Goal: Navigation & Orientation: Find specific page/section

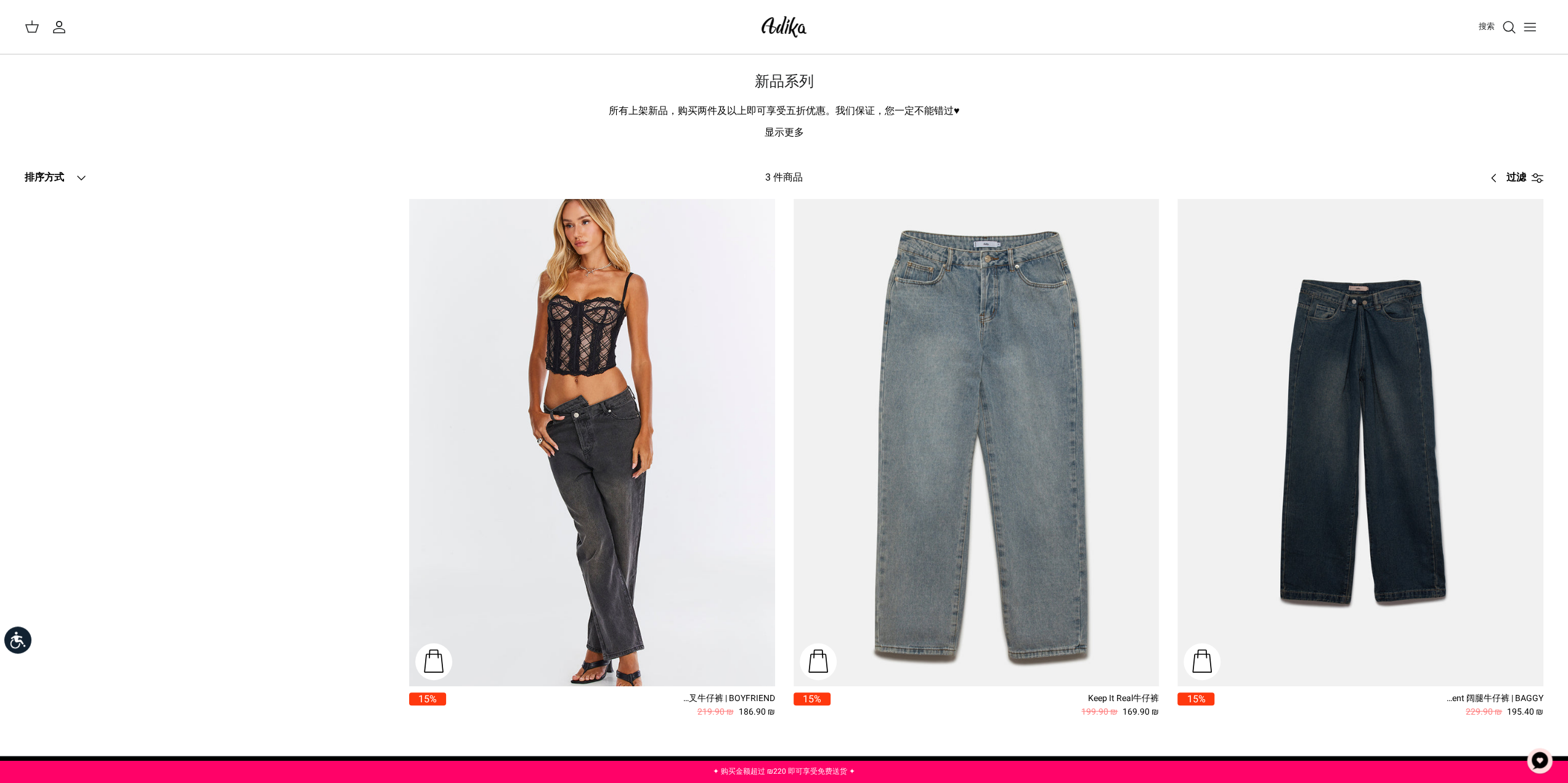
click at [1529, 32] on icon "切换菜单" at bounding box center [1529, 27] width 15 height 15
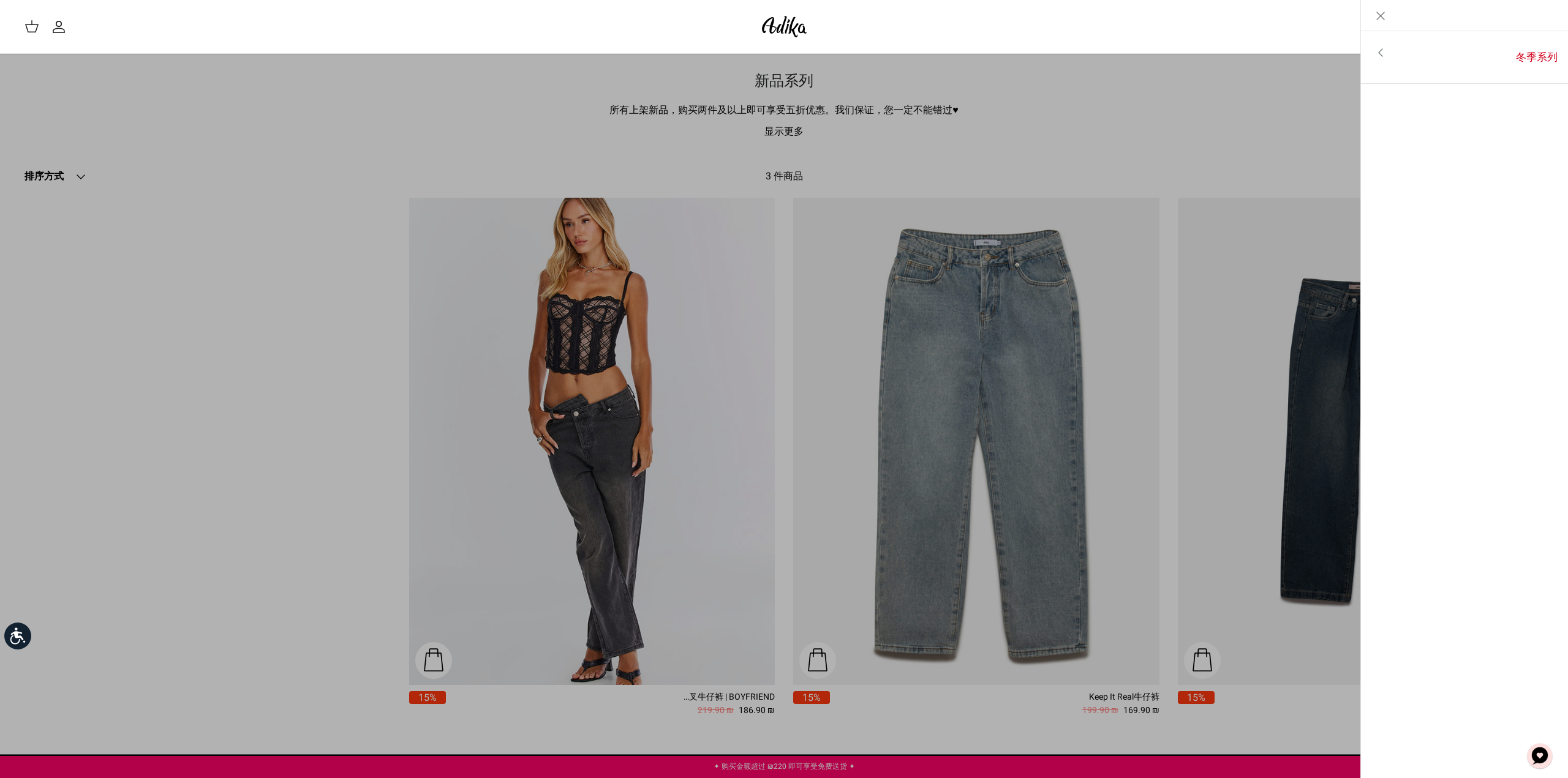
click at [1268, 31] on div "搜索" at bounding box center [1183, 27] width 721 height 27
click at [1286, 79] on link "切换菜单" at bounding box center [784, 389] width 1568 height 778
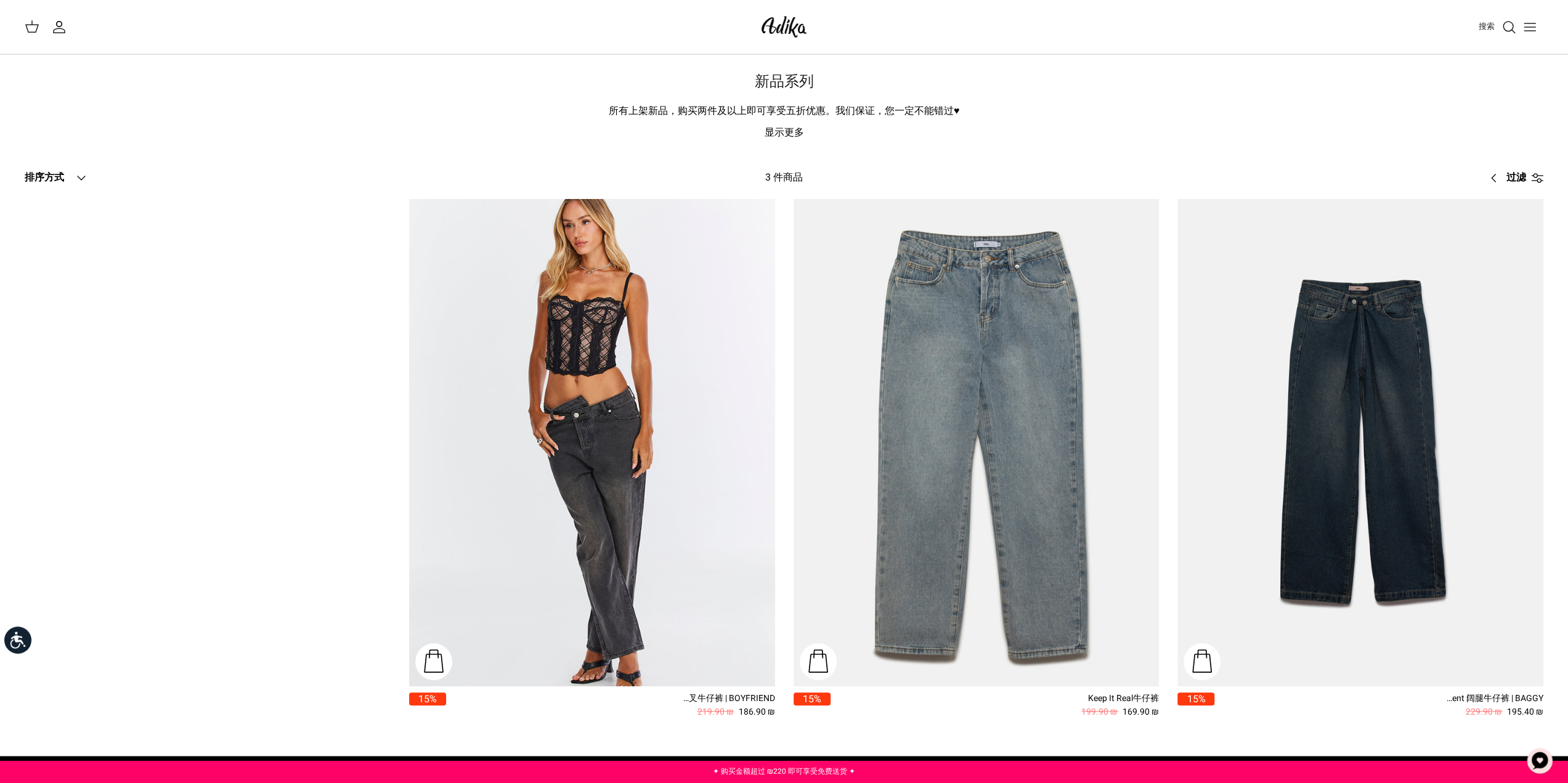
click at [1491, 28] on font "搜索" at bounding box center [1487, 27] width 16 height 12
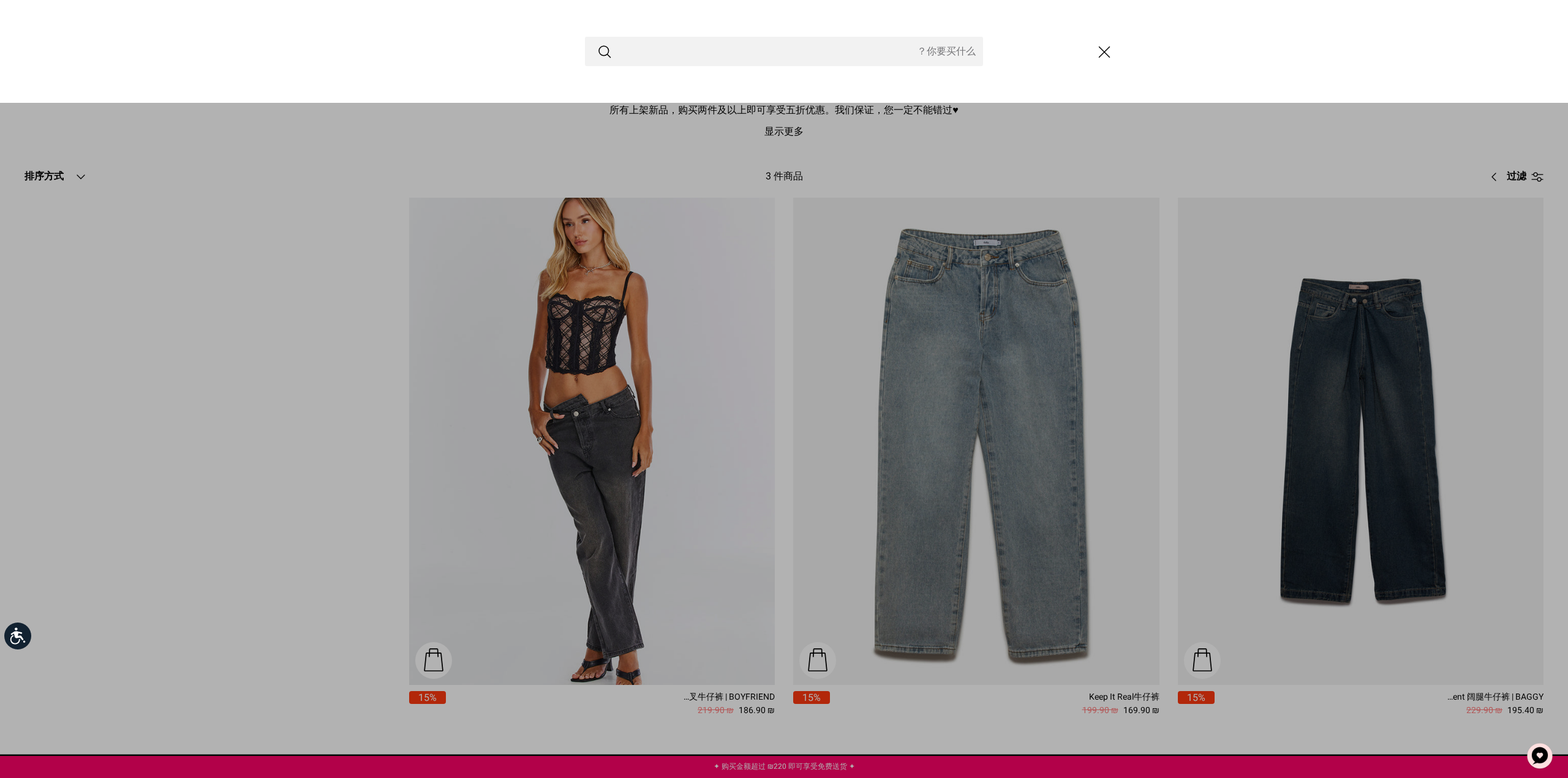
click at [1272, 130] on link "切换菜单" at bounding box center [784, 389] width 1568 height 778
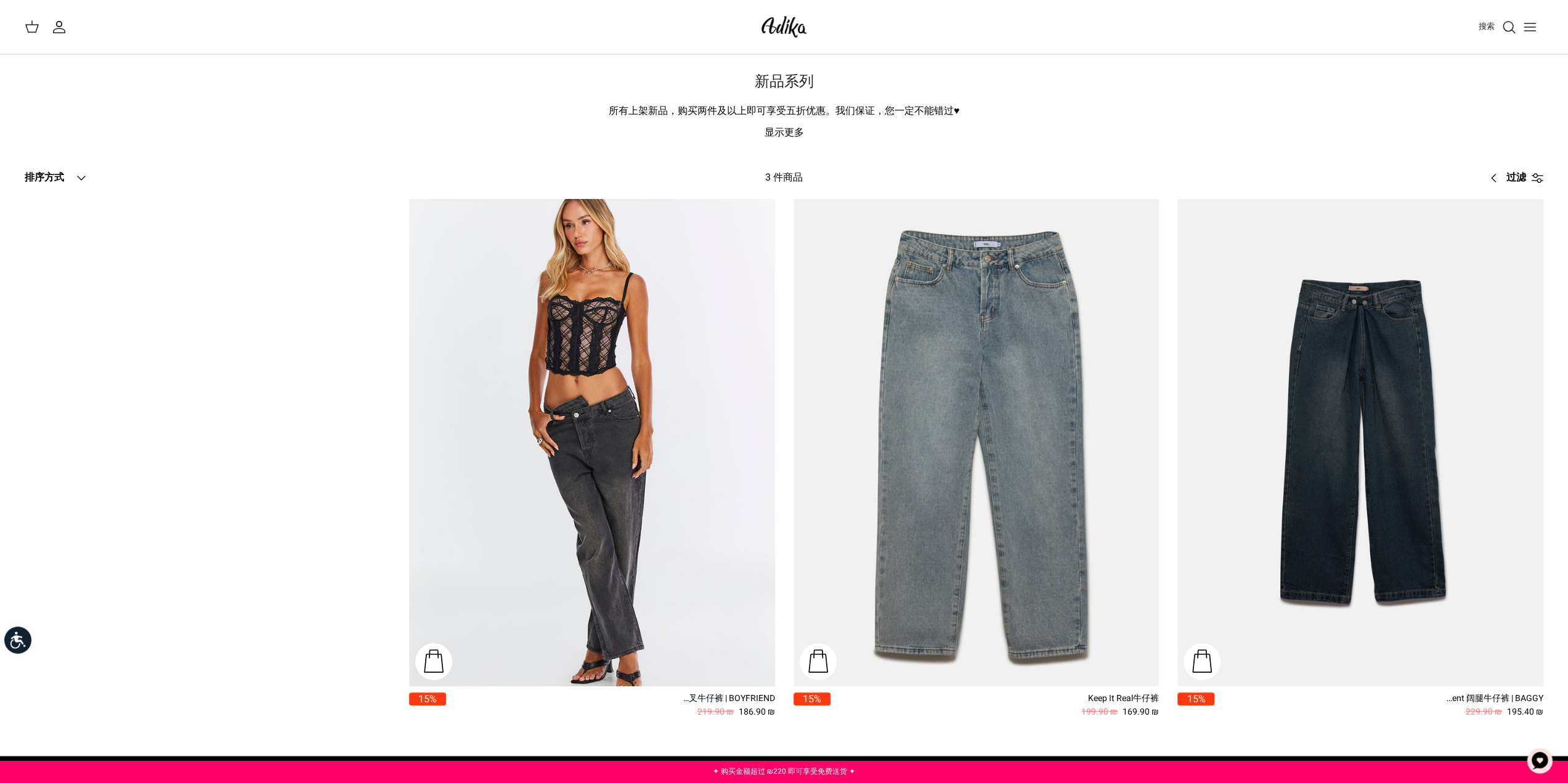
click at [1245, 144] on div "新品系列 所有上架新品，购买两件及以上即可享受五折优惠。我们保证，您一定不能错过♥ 显示更多" at bounding box center [784, 118] width 1568 height 90
click at [1046, 71] on div "新品系列 所有上架新品，购买两件及以上即可享受五折优惠。我们保证，您一定不能错过♥ 显示更多 过滤 Right 3 件商品 排序方式 Down 排序方式 排序…" at bounding box center [784, 405] width 1568 height 701
drag, startPoint x: 1048, startPoint y: 71, endPoint x: 1299, endPoint y: 99, distance: 252.6
click at [1301, 99] on div "新品系列 所有上架新品，购买两件及以上即可享受五折优惠。我们保证，您一定不能错过♥ 显示更多" at bounding box center [784, 118] width 1568 height 90
click at [796, 134] on font "显示更多" at bounding box center [785, 132] width 39 height 15
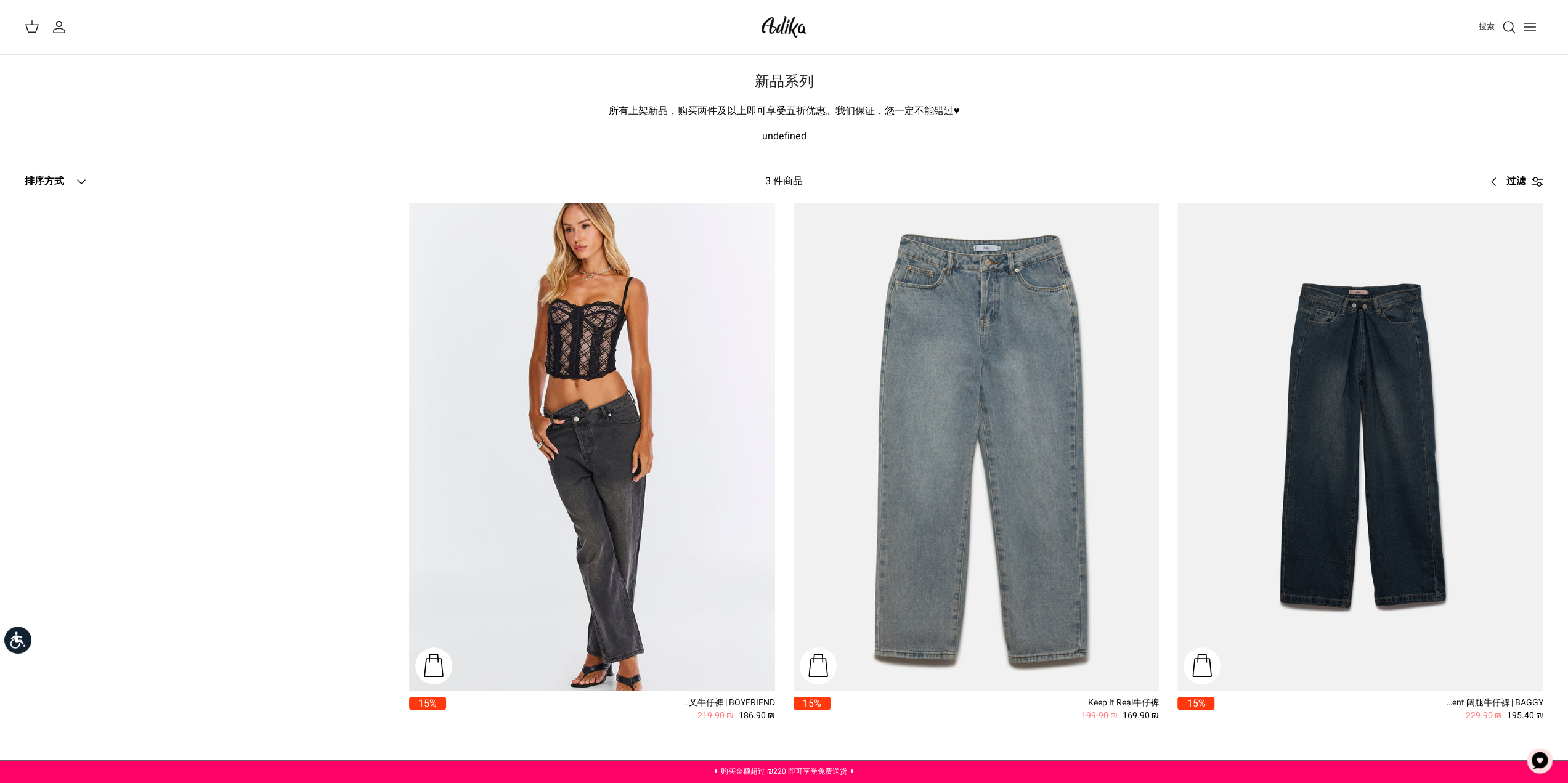
click at [1520, 30] on button "切换菜单" at bounding box center [1530, 27] width 27 height 27
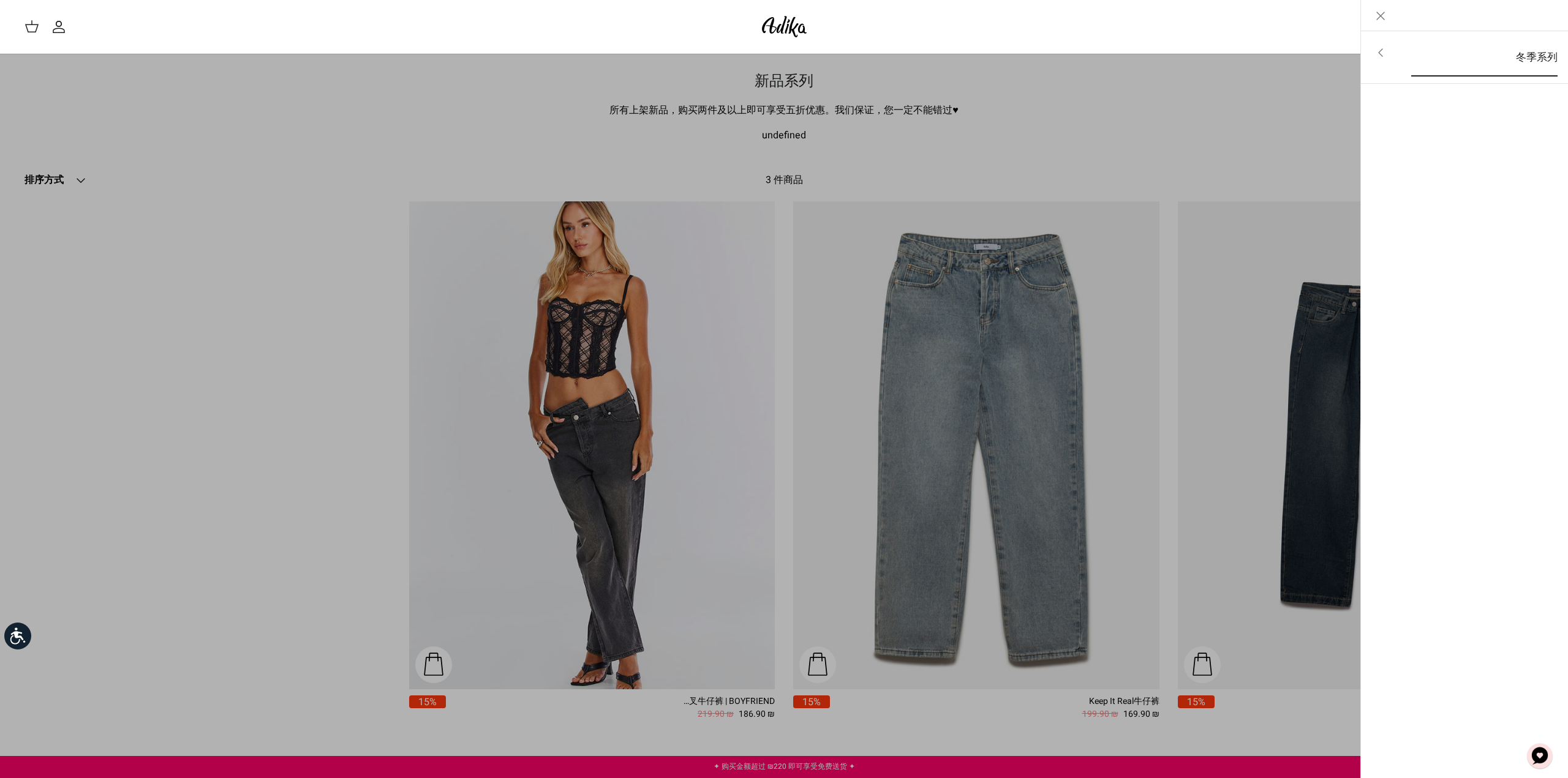
click at [1482, 63] on link "冬季系列" at bounding box center [1485, 57] width 169 height 38
click at [1500, 55] on font "对于所有项目" at bounding box center [1519, 54] width 62 height 15
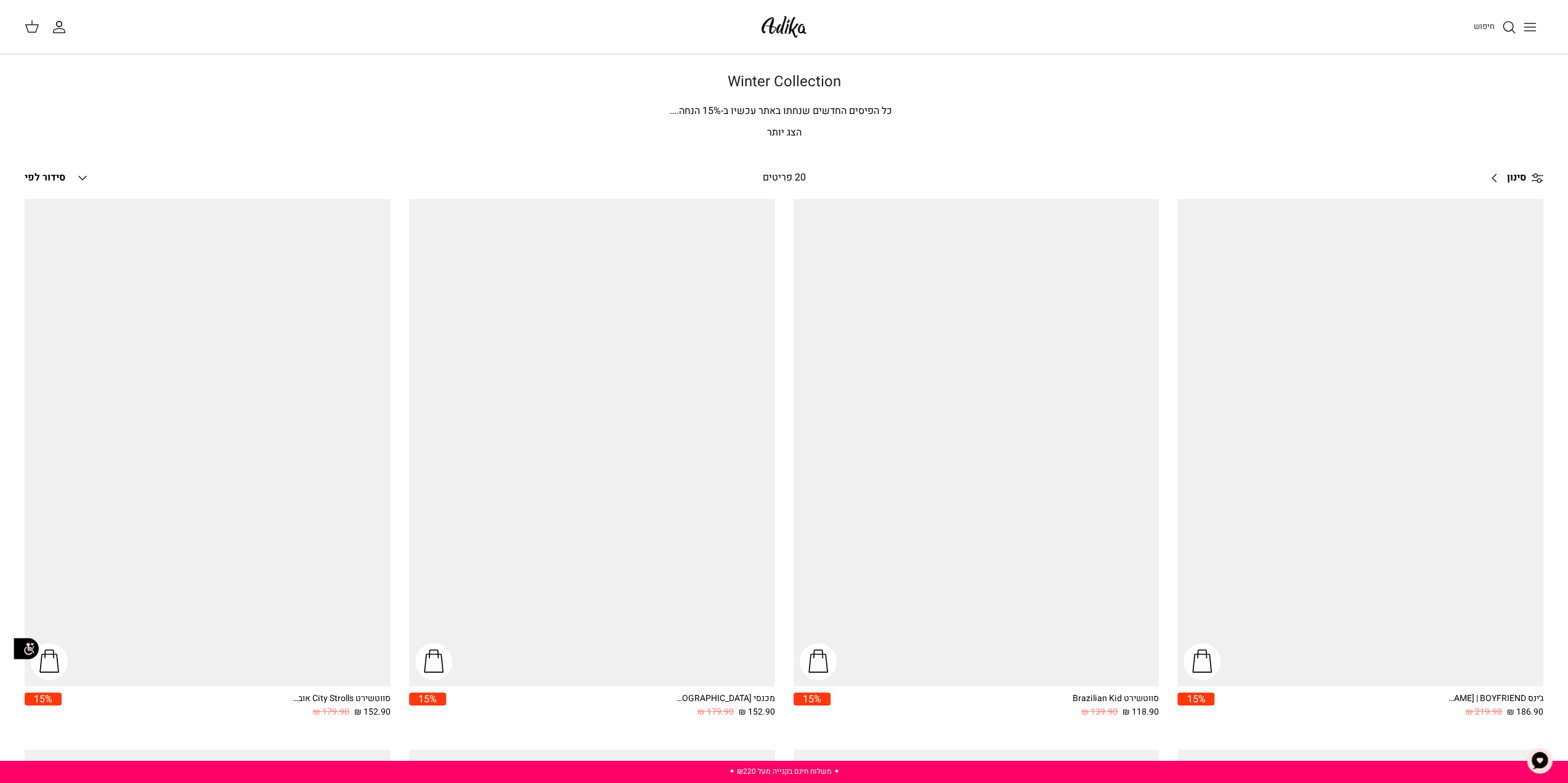
click at [1136, 125] on p "הצג יותר" at bounding box center [784, 133] width 863 height 16
